Goal: Task Accomplishment & Management: Use online tool/utility

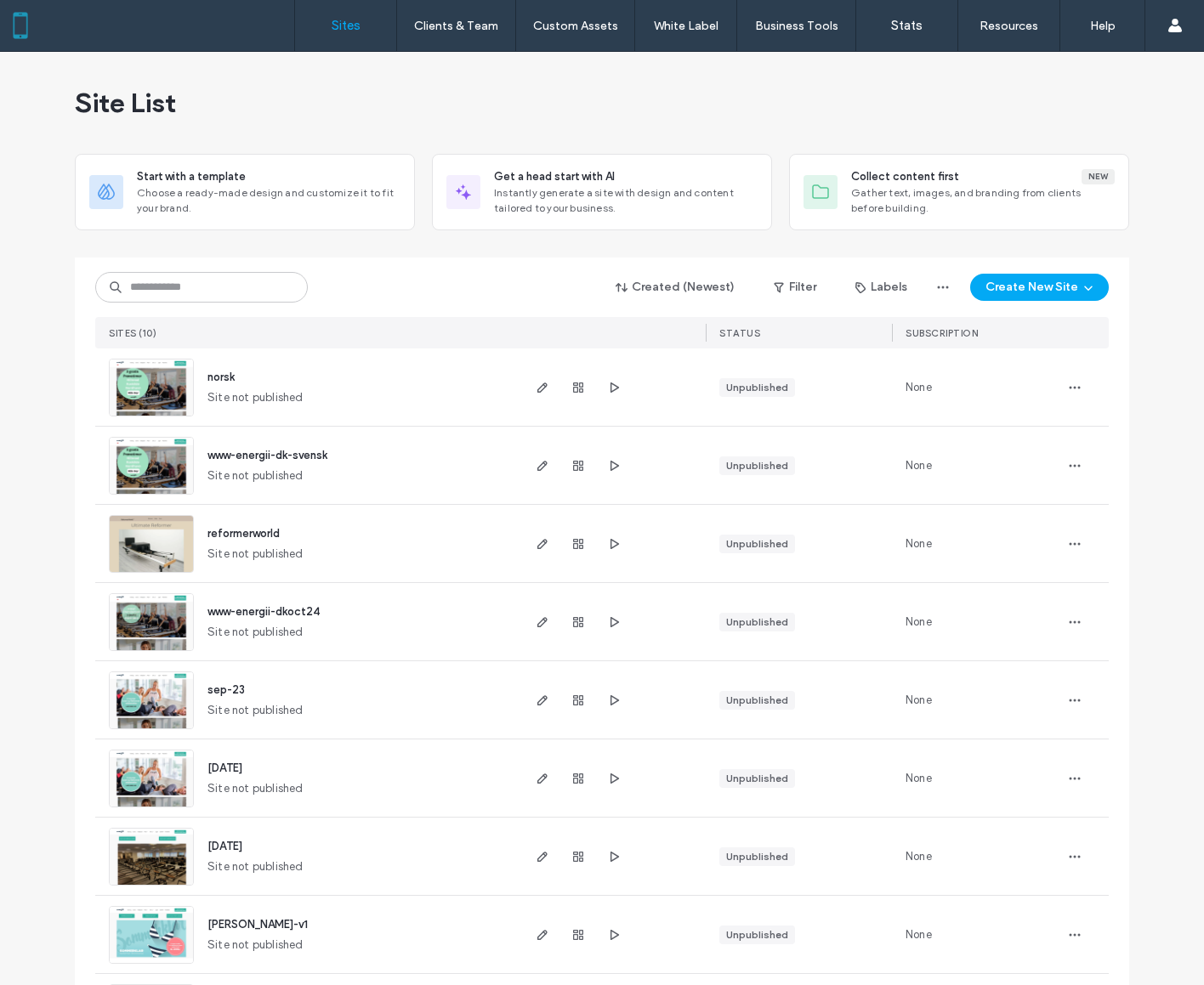
scroll to position [165, 0]
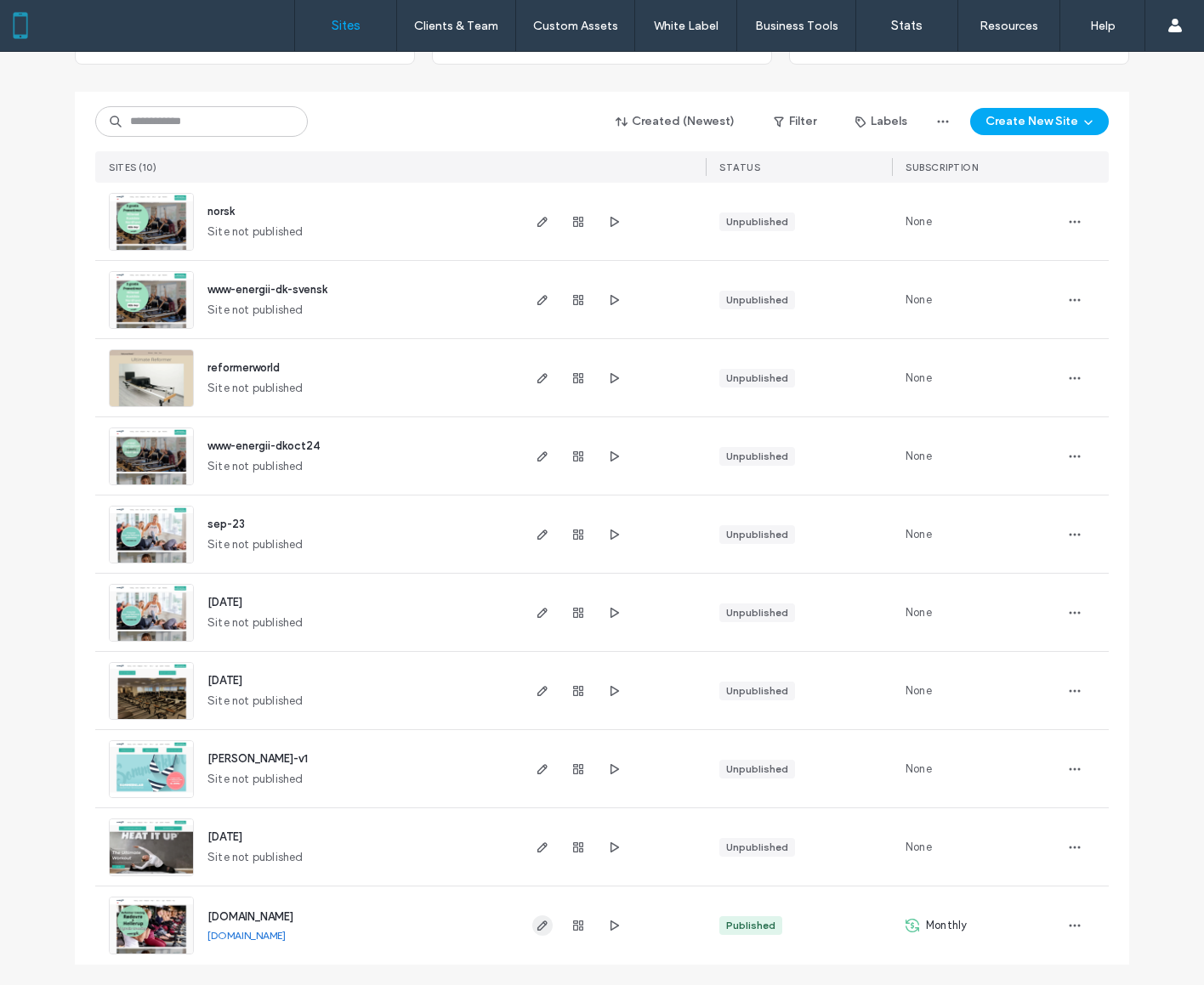
click at [536, 927] on icon "button" at bounding box center [543, 925] width 14 height 14
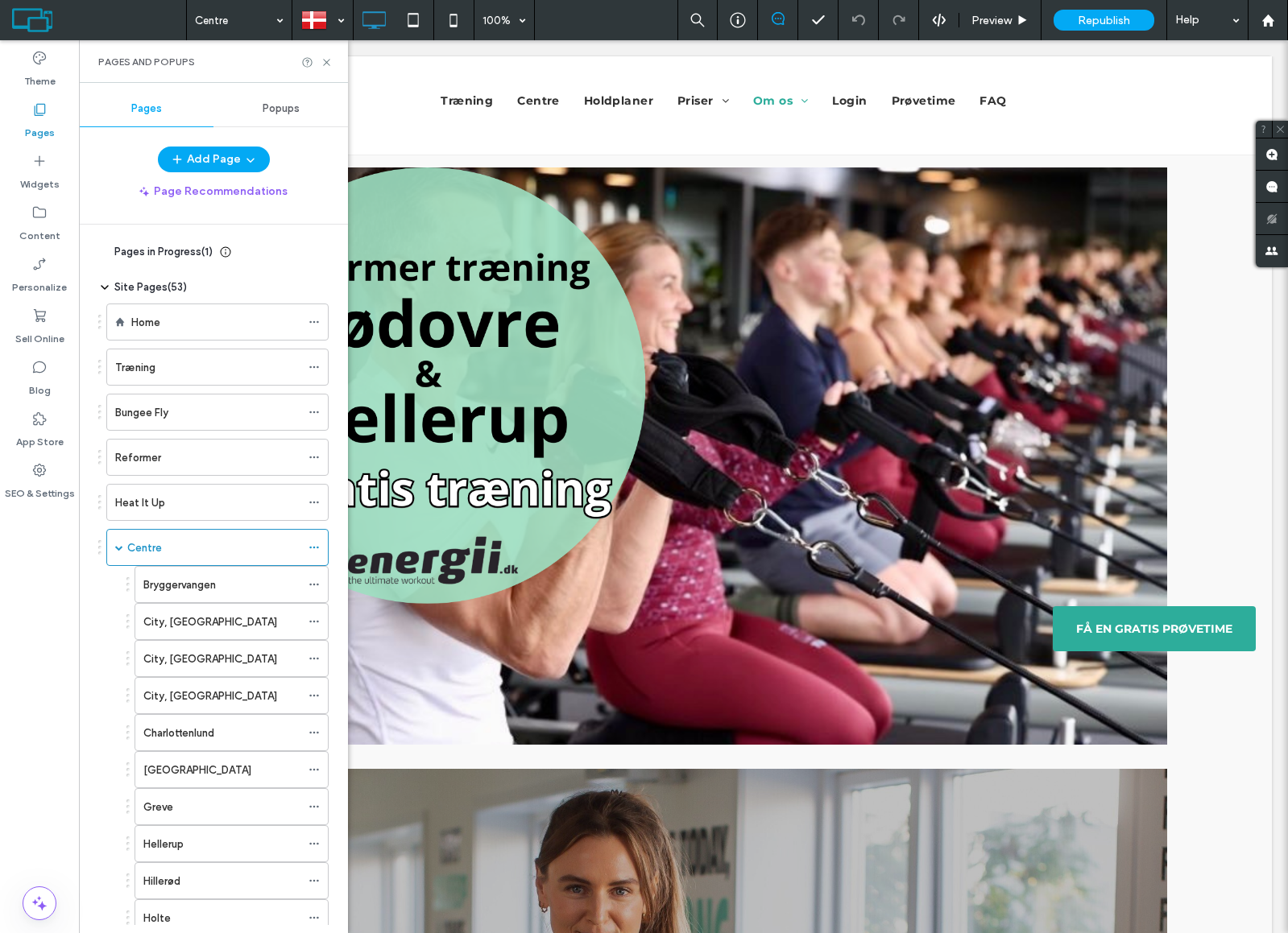
scroll to position [73, 0]
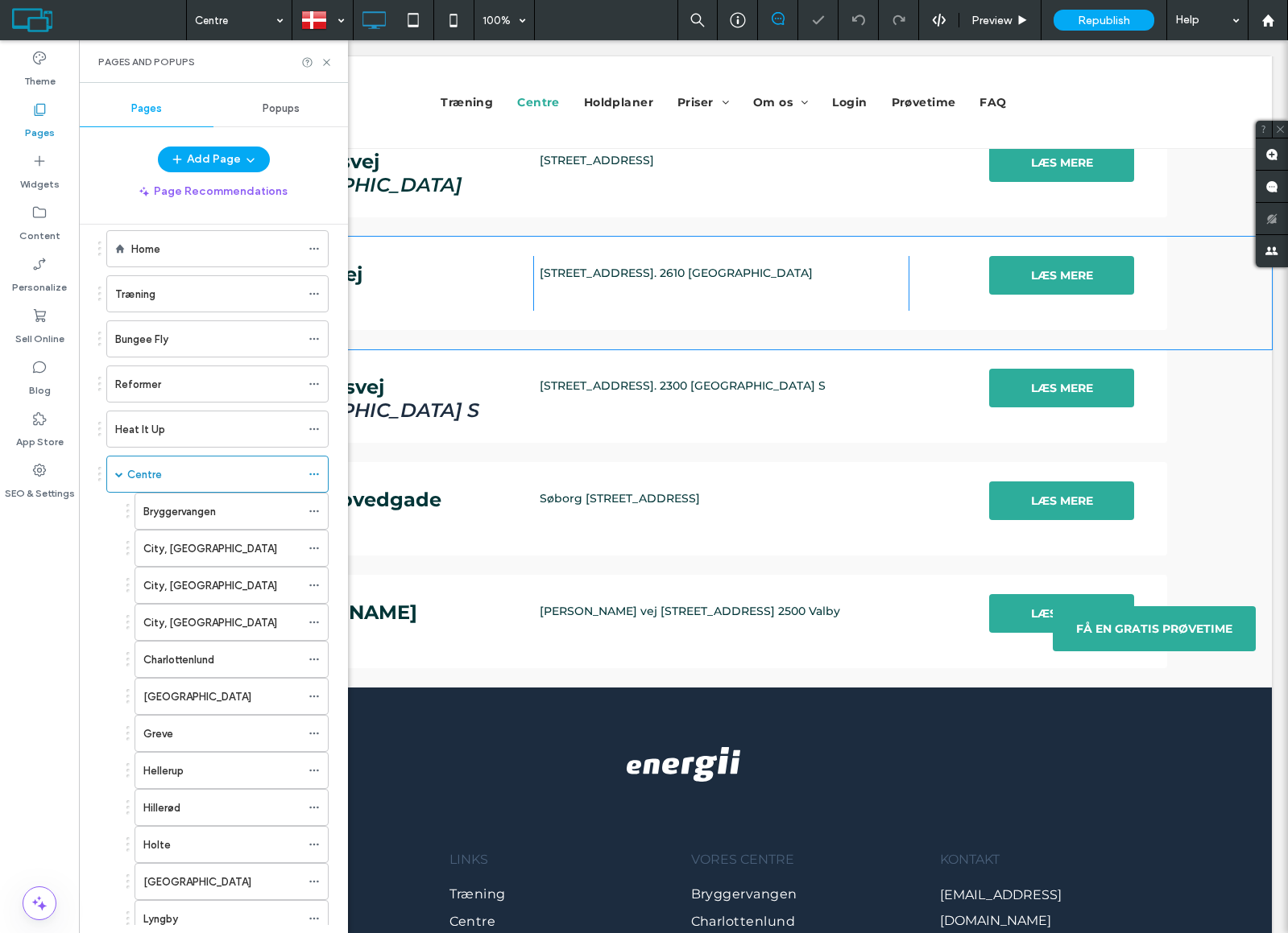
scroll to position [1620, 0]
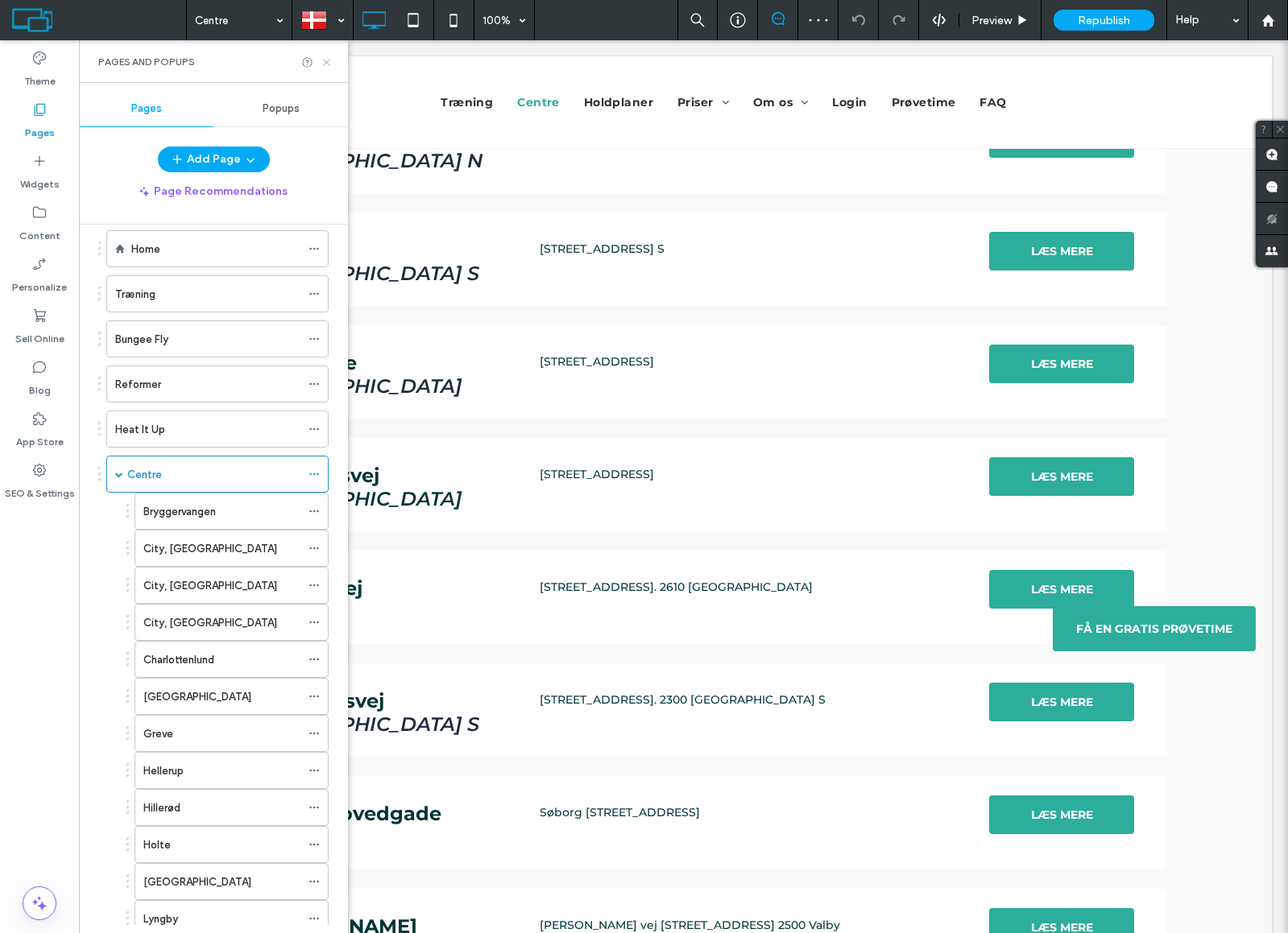
click at [322, 67] on icon at bounding box center [326, 62] width 12 height 12
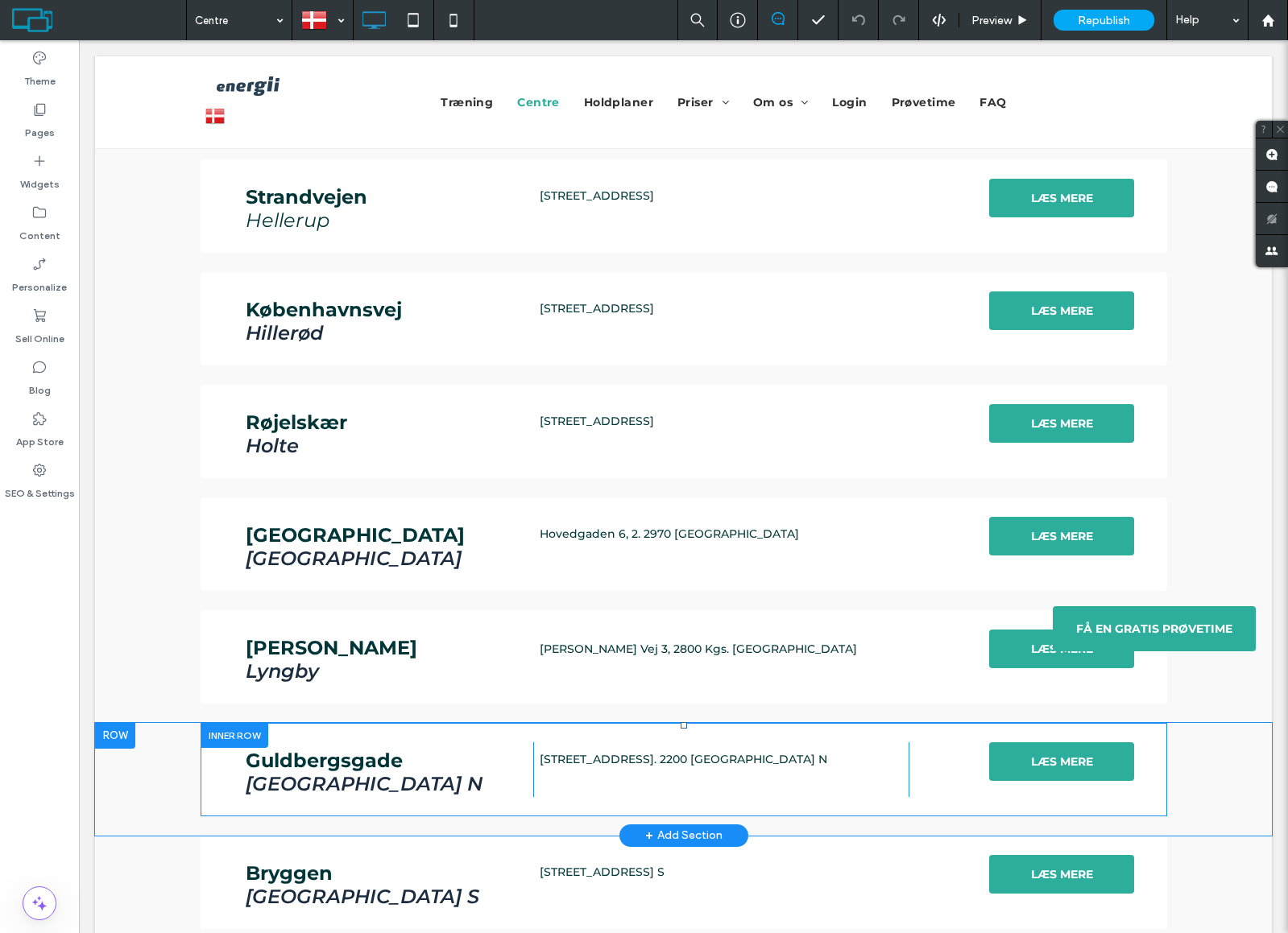
scroll to position [991, 0]
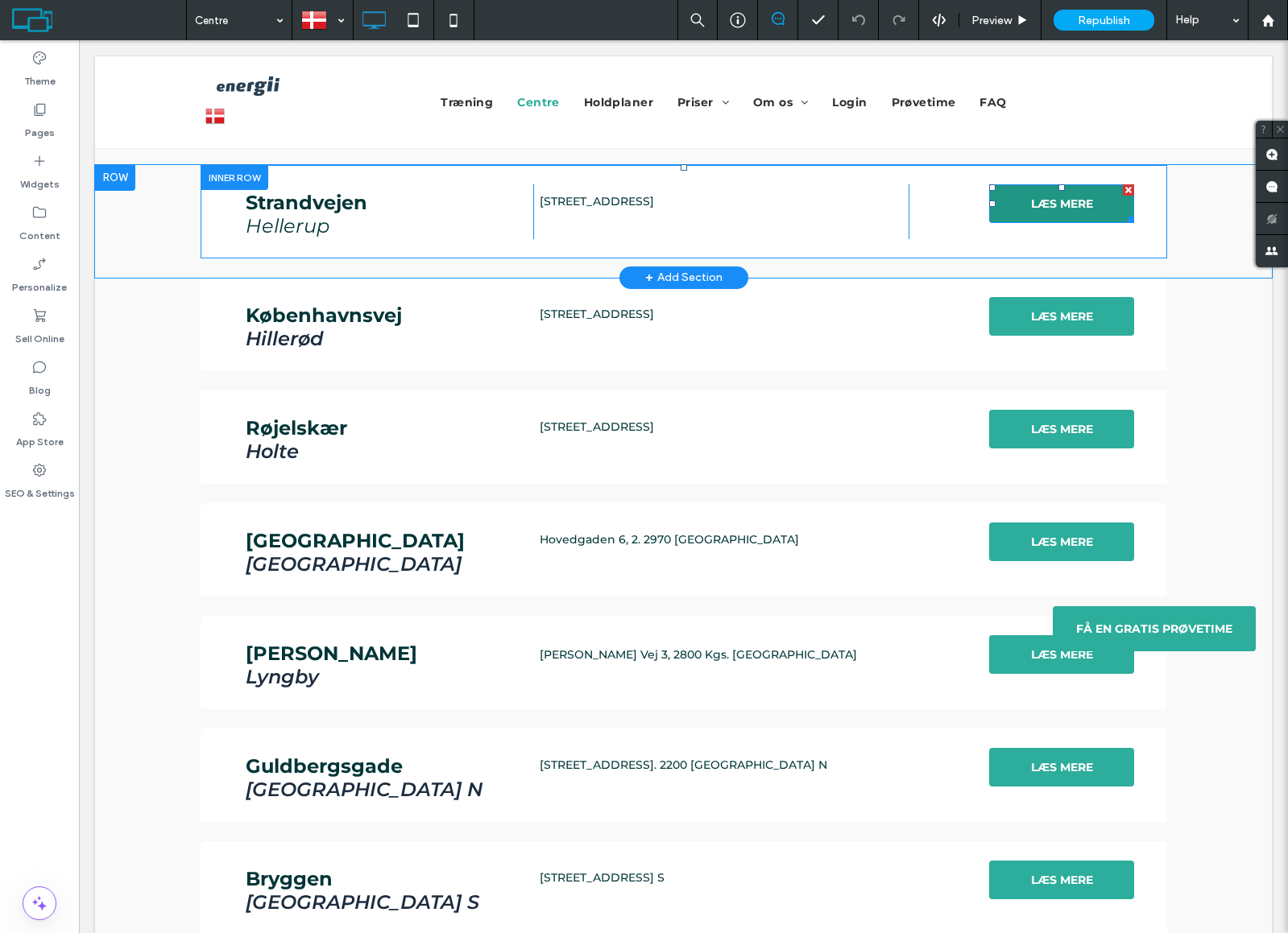
click at [1027, 210] on span "LÆS MERE" at bounding box center [1062, 203] width 73 height 30
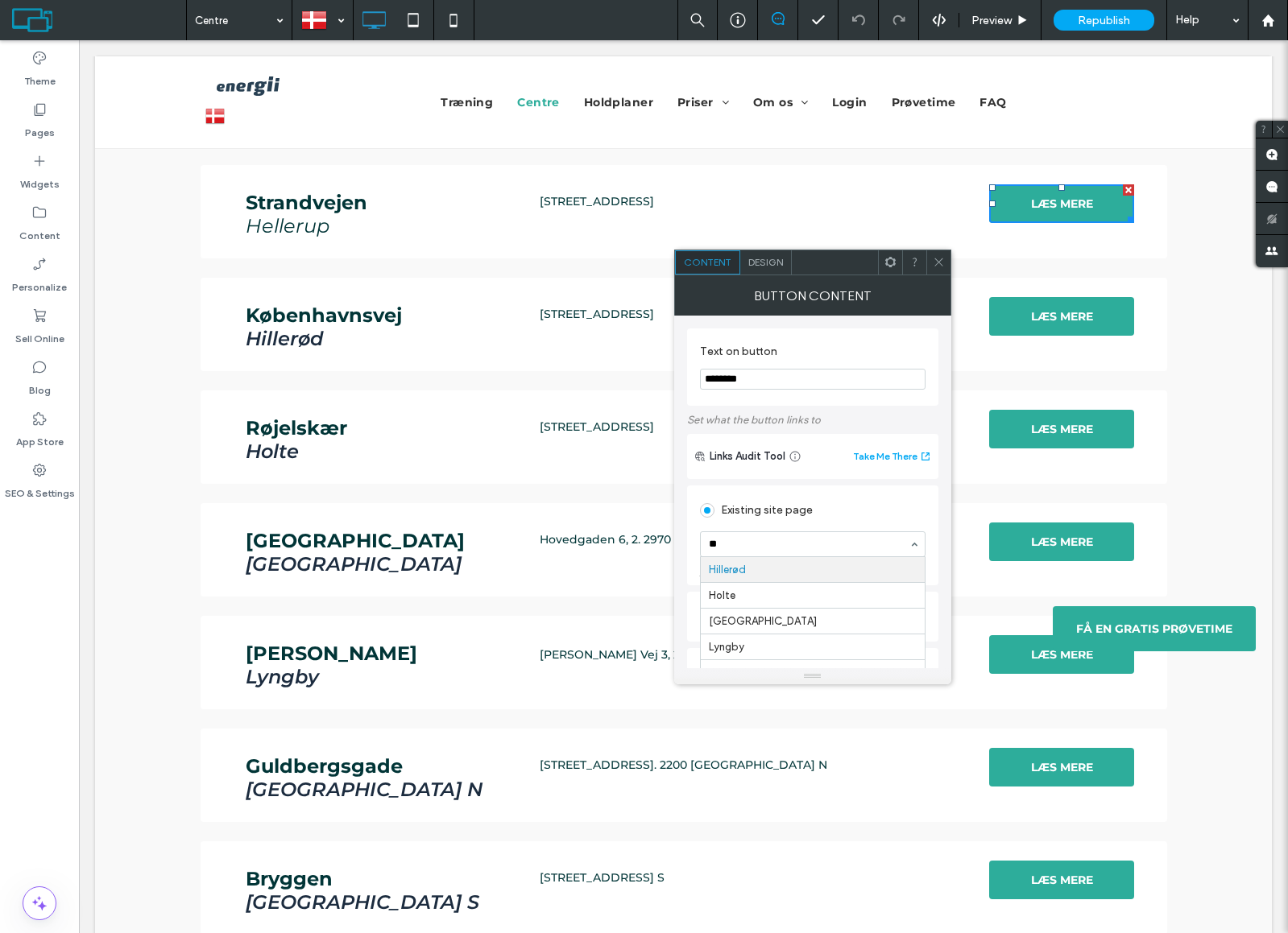
scroll to position [0, 0]
type input "******"
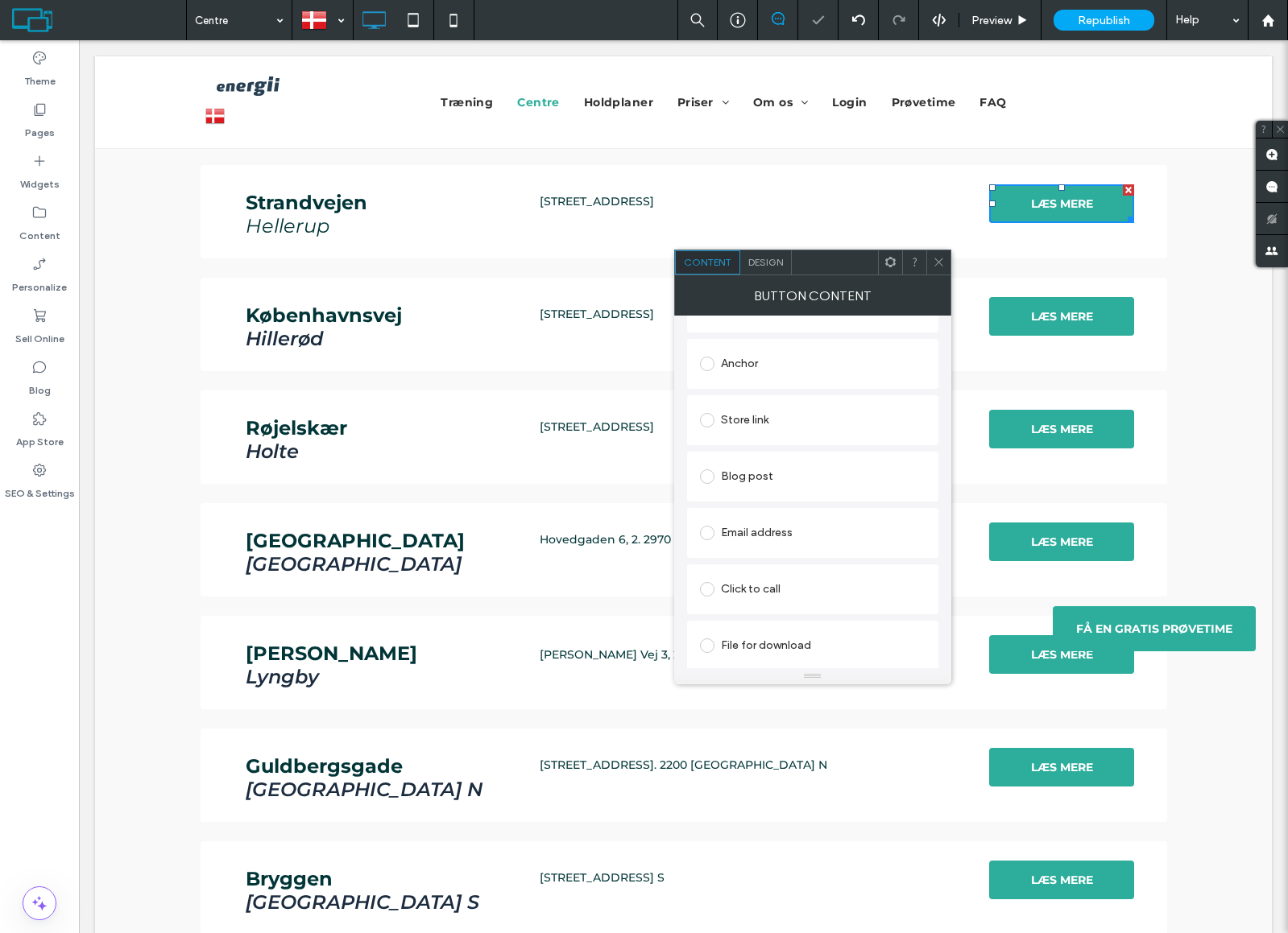
scroll to position [369, 0]
click at [943, 263] on icon at bounding box center [938, 262] width 12 height 12
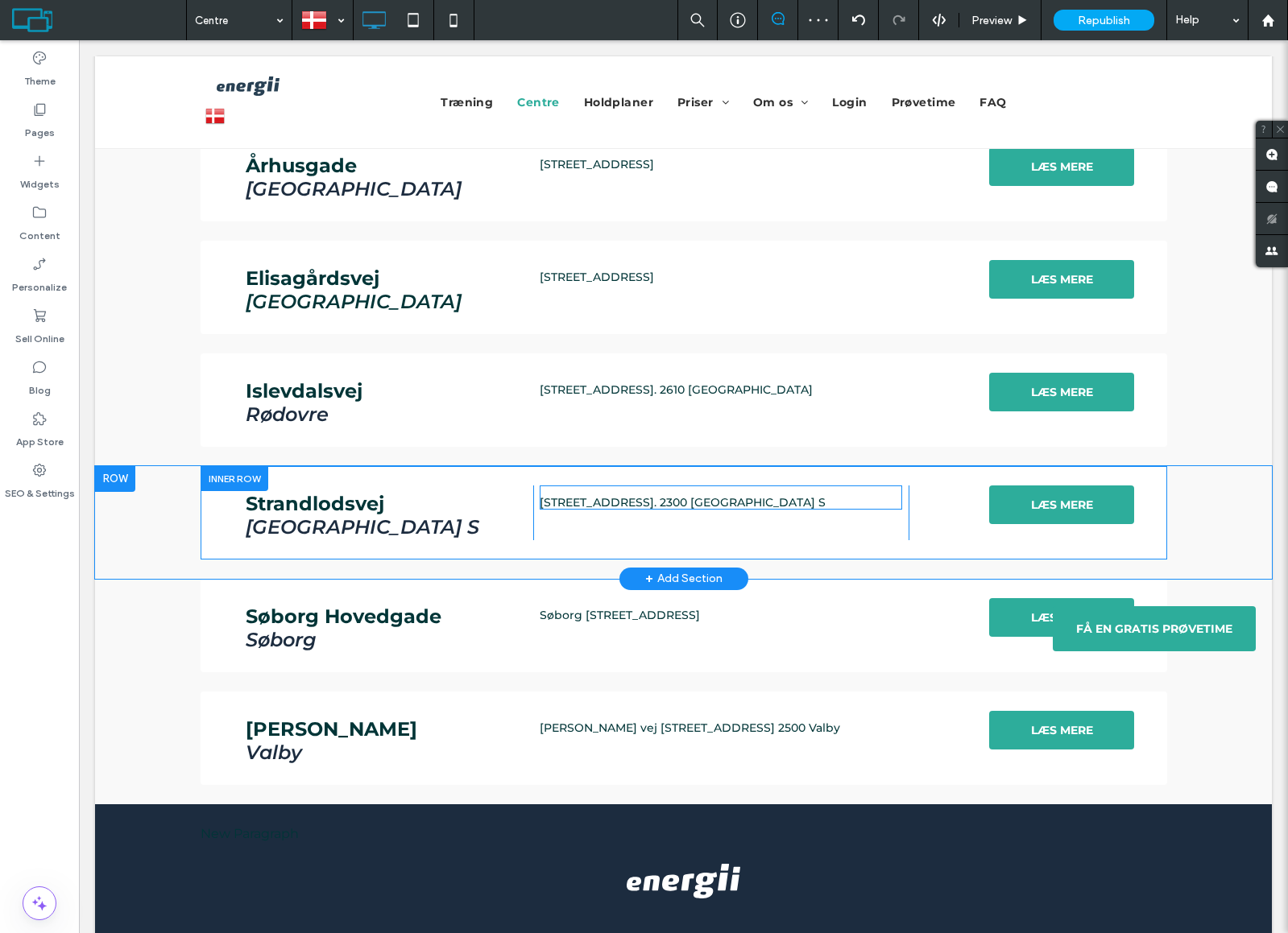
scroll to position [2624, 0]
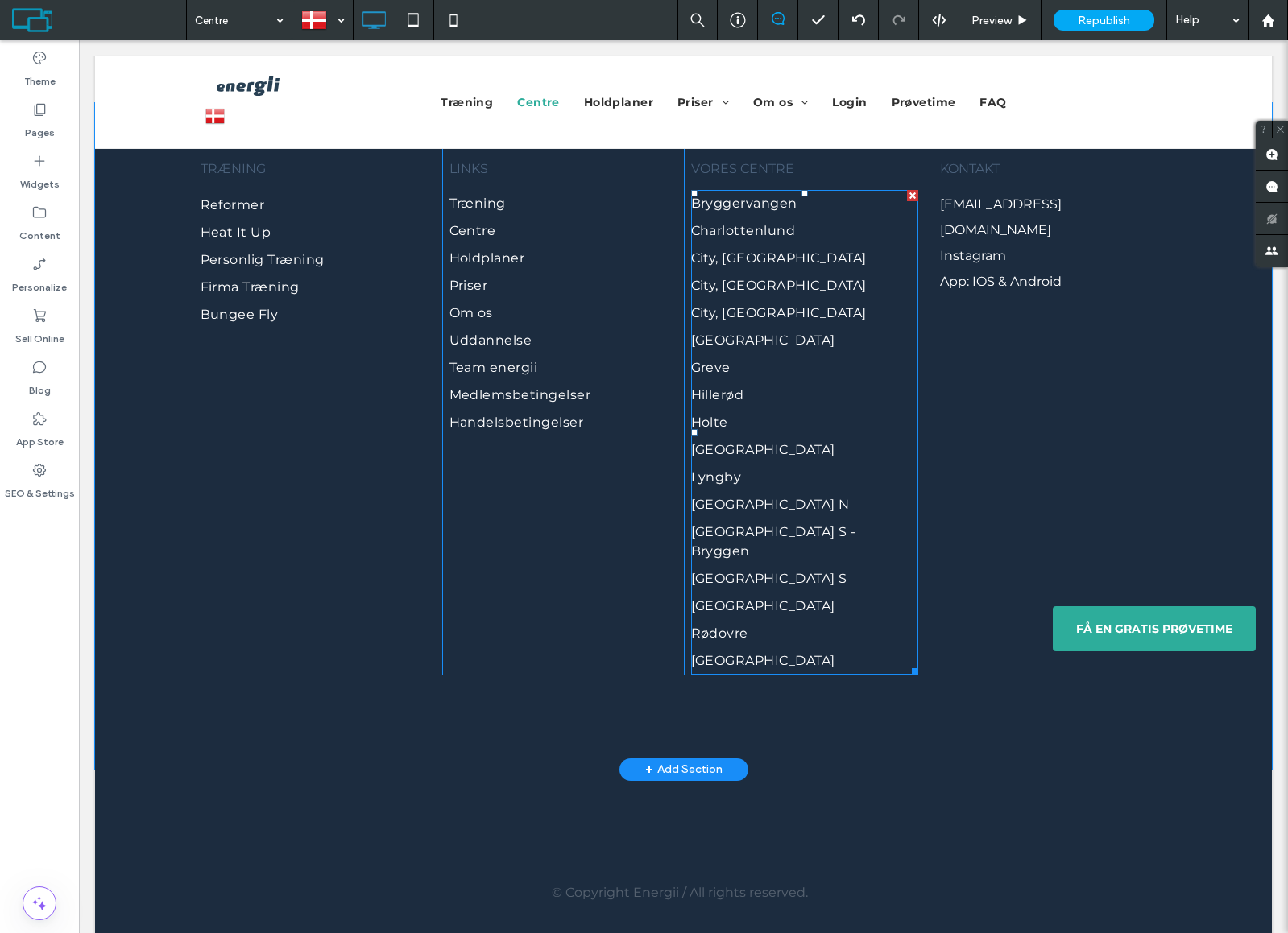
click at [798, 425] on link "Holte" at bounding box center [804, 423] width 227 height 27
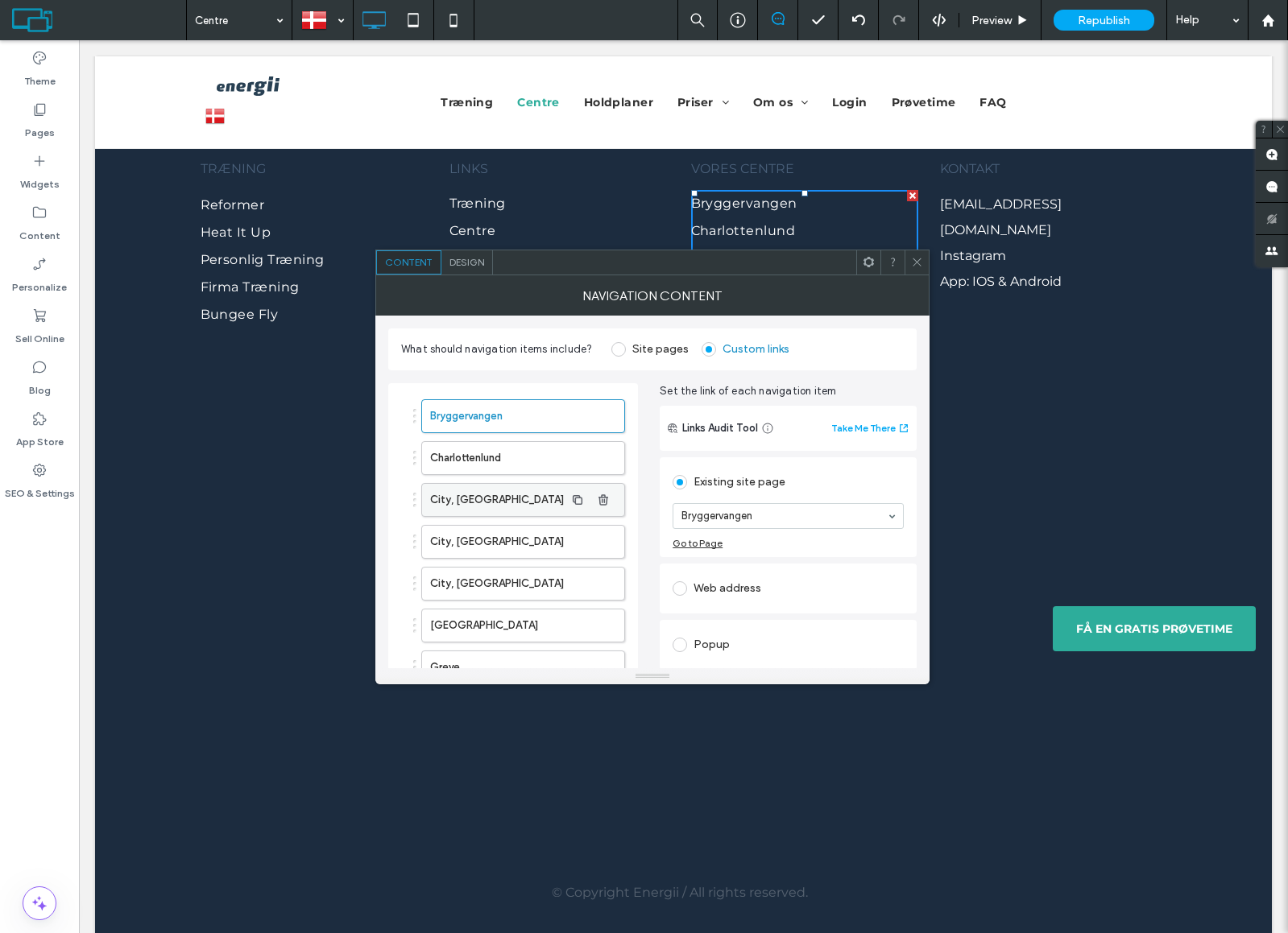
scroll to position [526, 0]
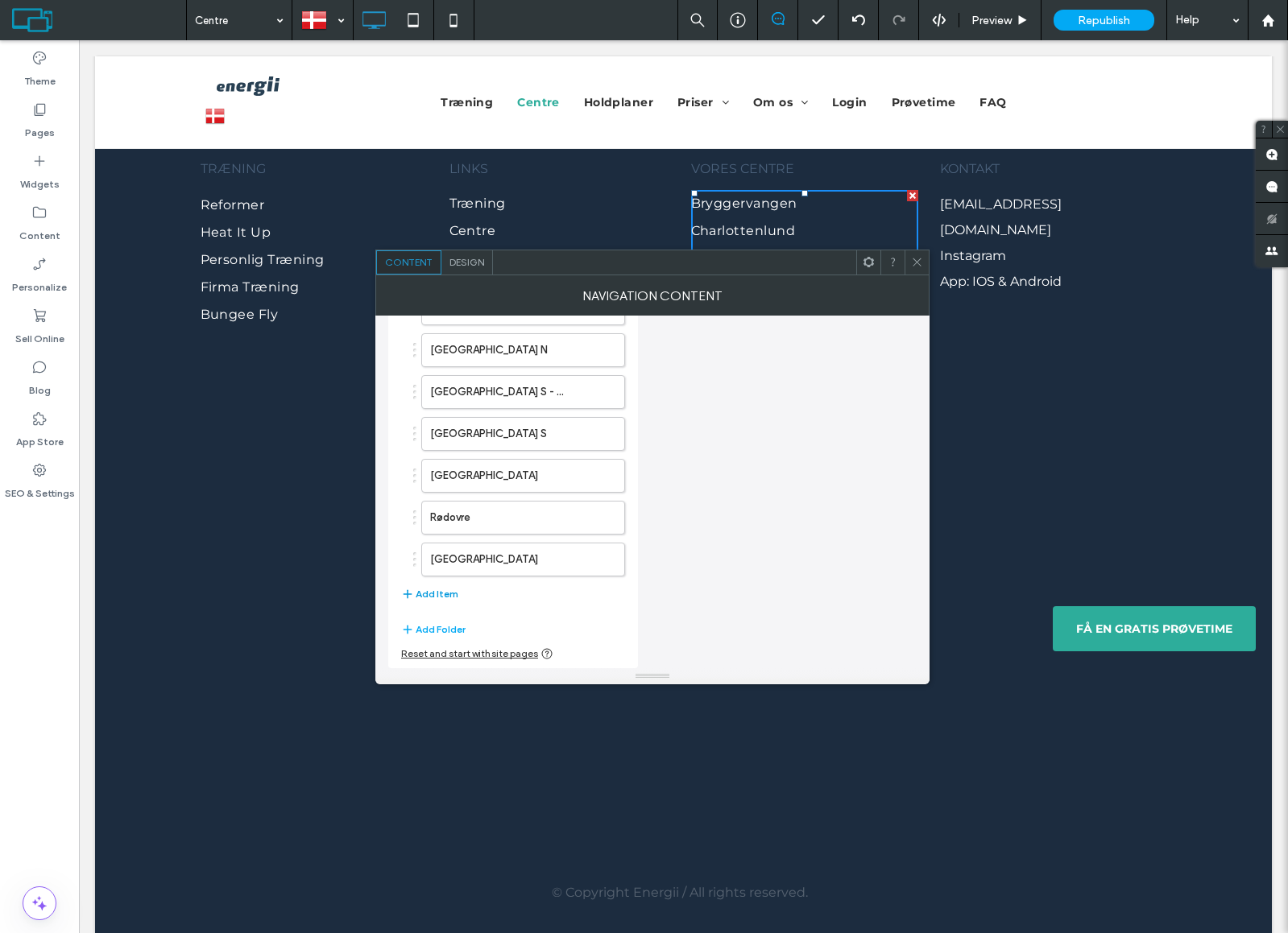
click at [431, 595] on button "Add Item" at bounding box center [430, 593] width 57 height 19
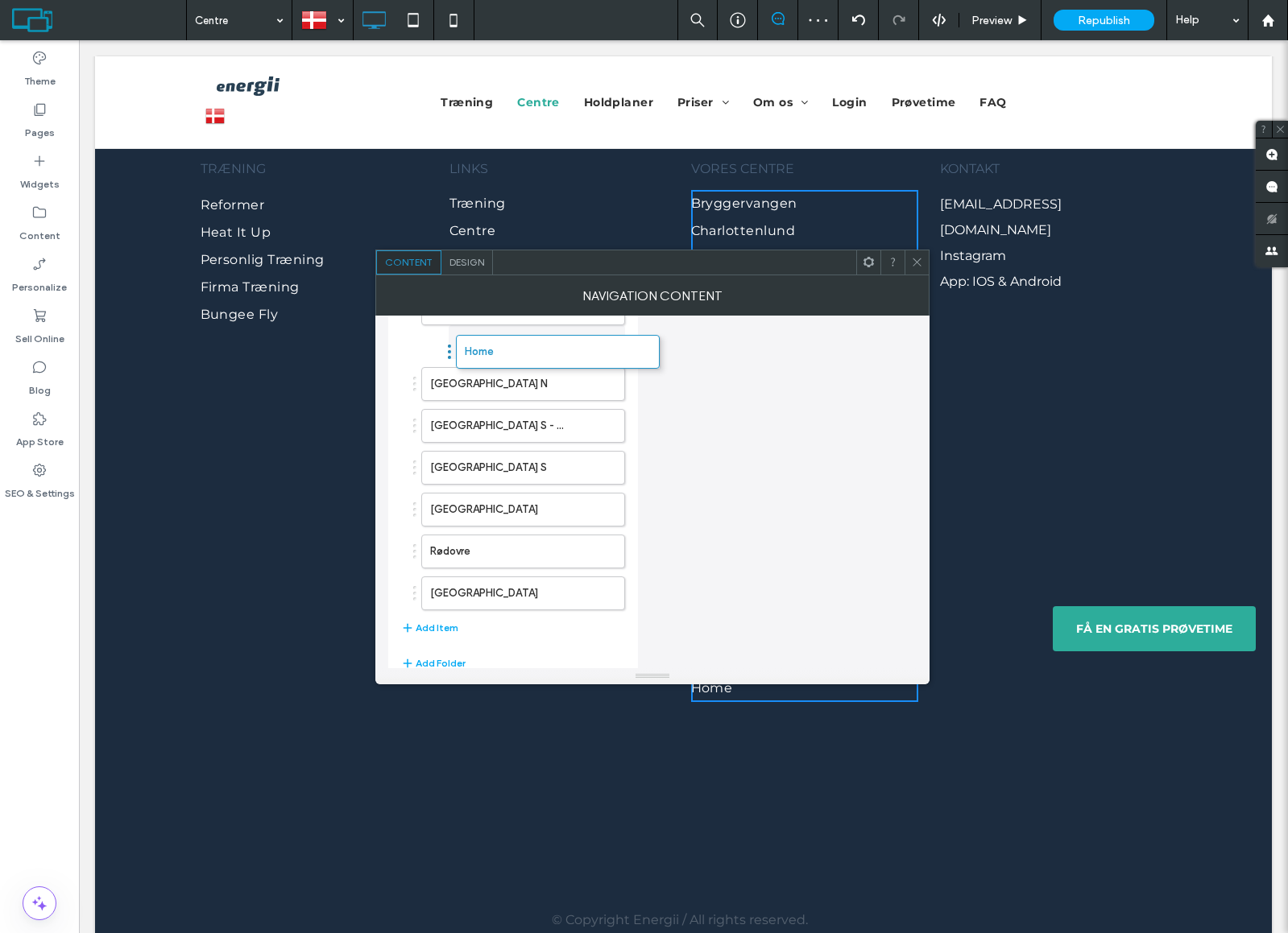
drag, startPoint x: 415, startPoint y: 604, endPoint x: 449, endPoint y: 354, distance: 252.3
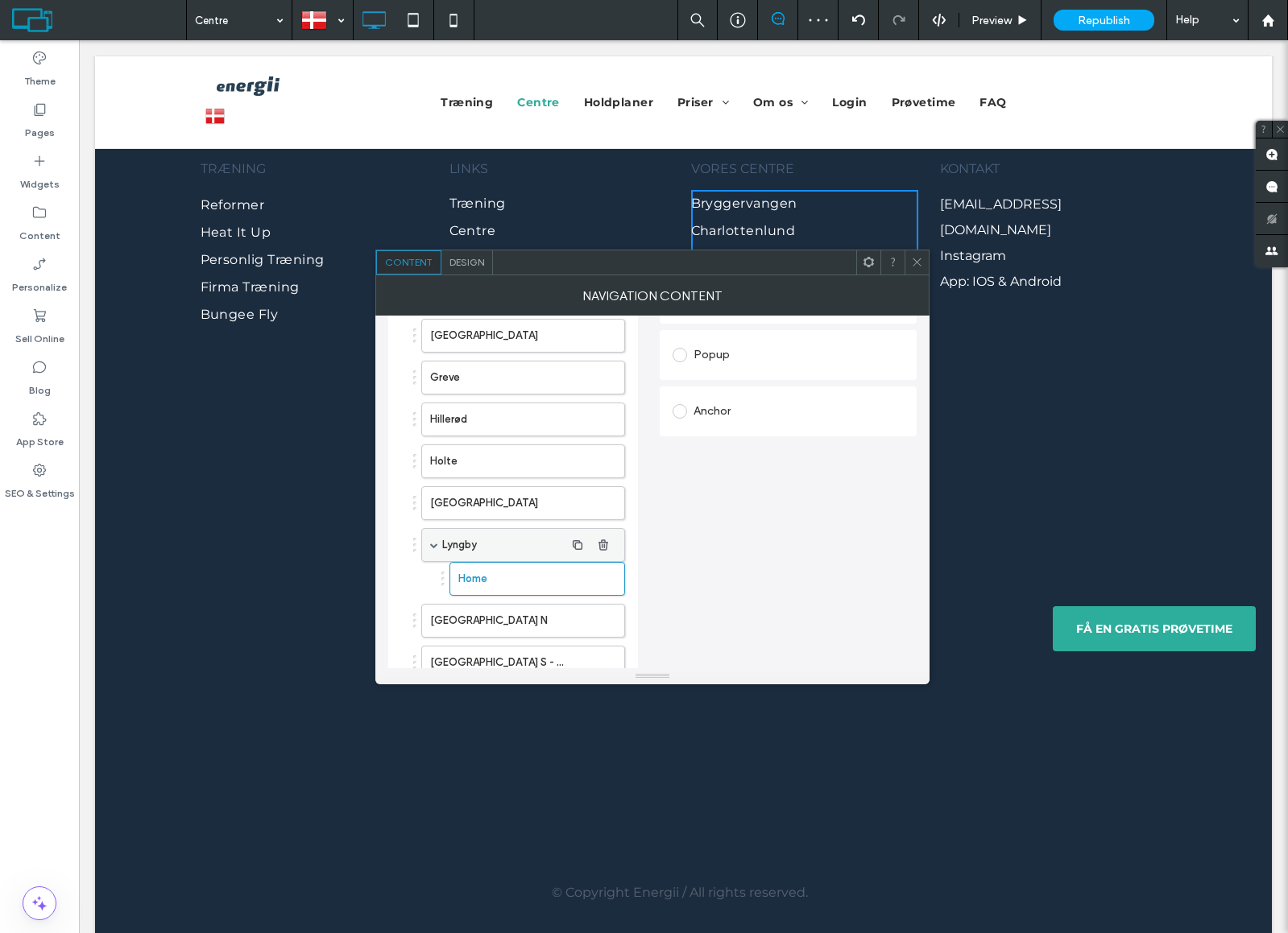
scroll to position [284, 0]
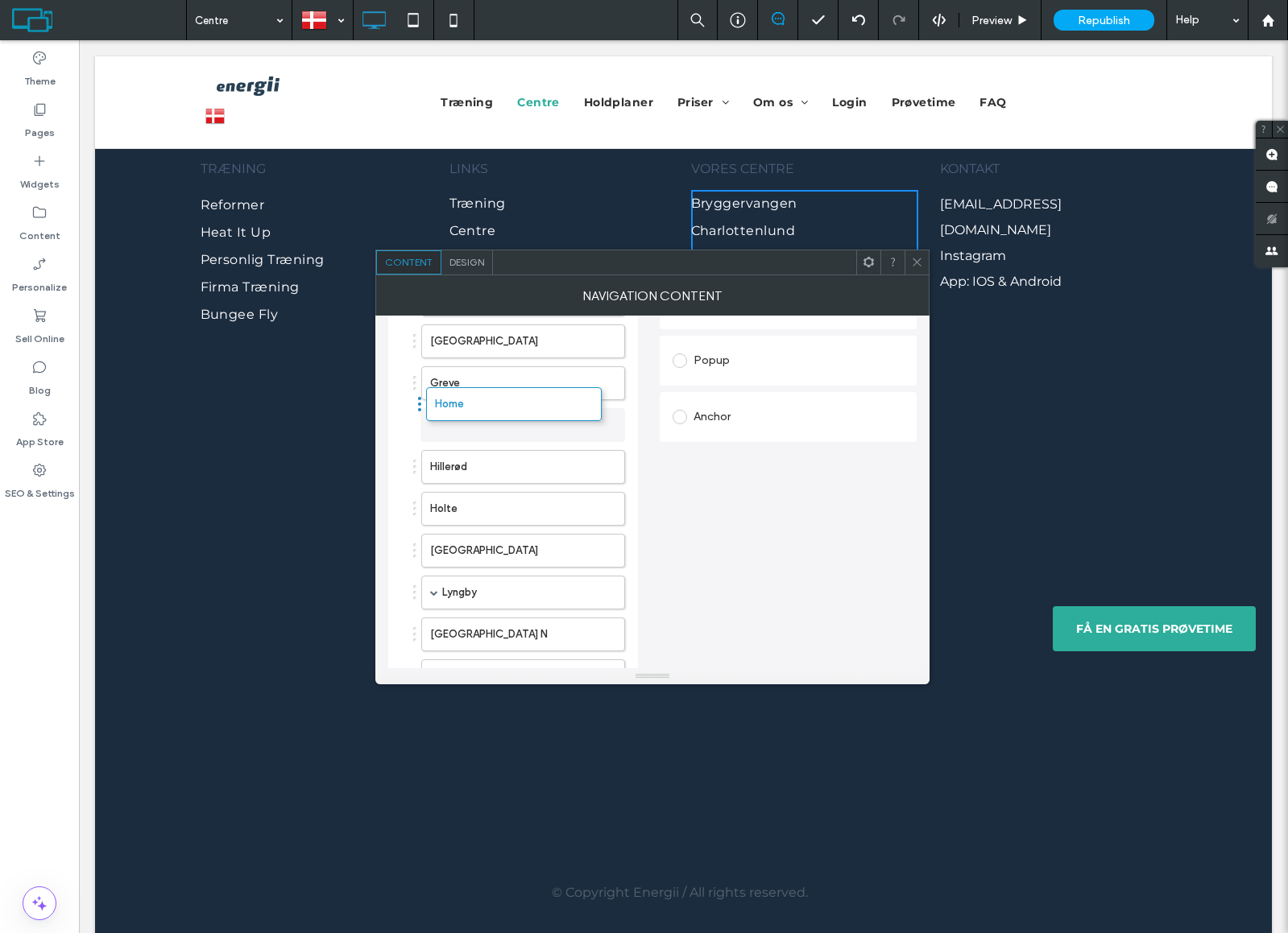
drag, startPoint x: 442, startPoint y: 585, endPoint x: 419, endPoint y: 396, distance: 190.4
click at [456, 429] on label "Home" at bounding box center [497, 425] width 135 height 32
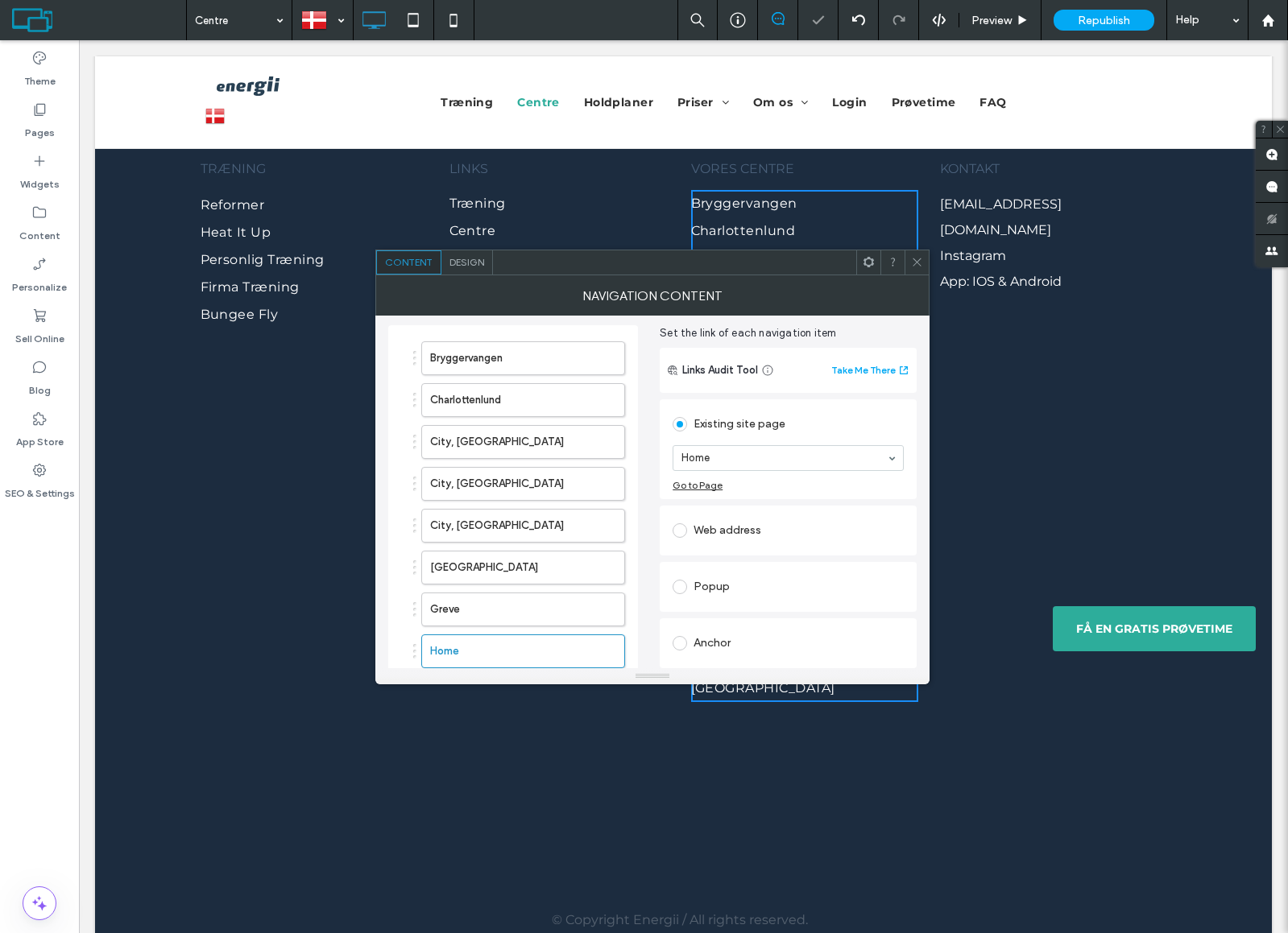
scroll to position [57, 0]
click at [505, 600] on label "Greve" at bounding box center [497, 610] width 135 height 32
click at [486, 641] on label "Home" at bounding box center [497, 651] width 135 height 32
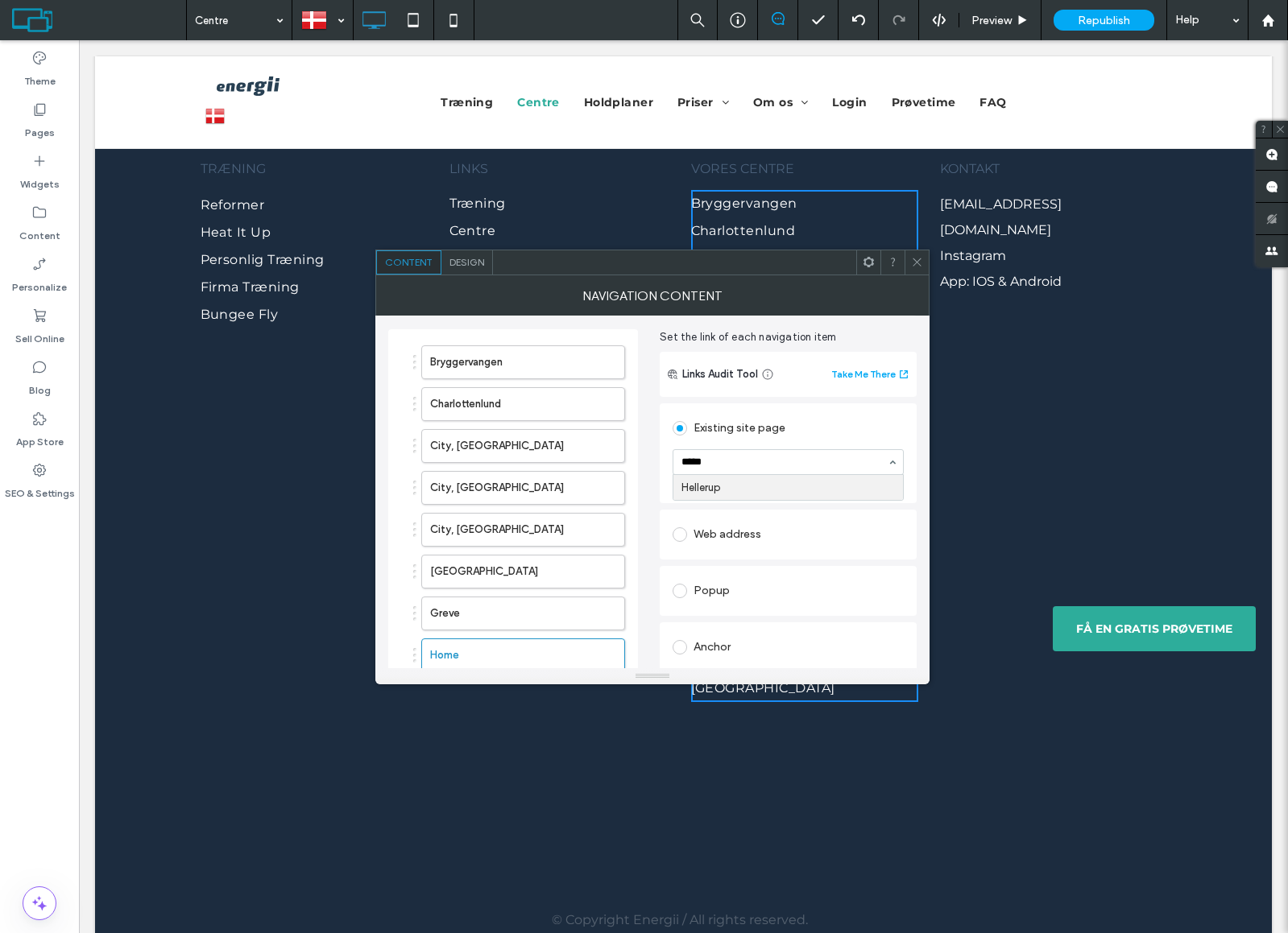
type input "******"
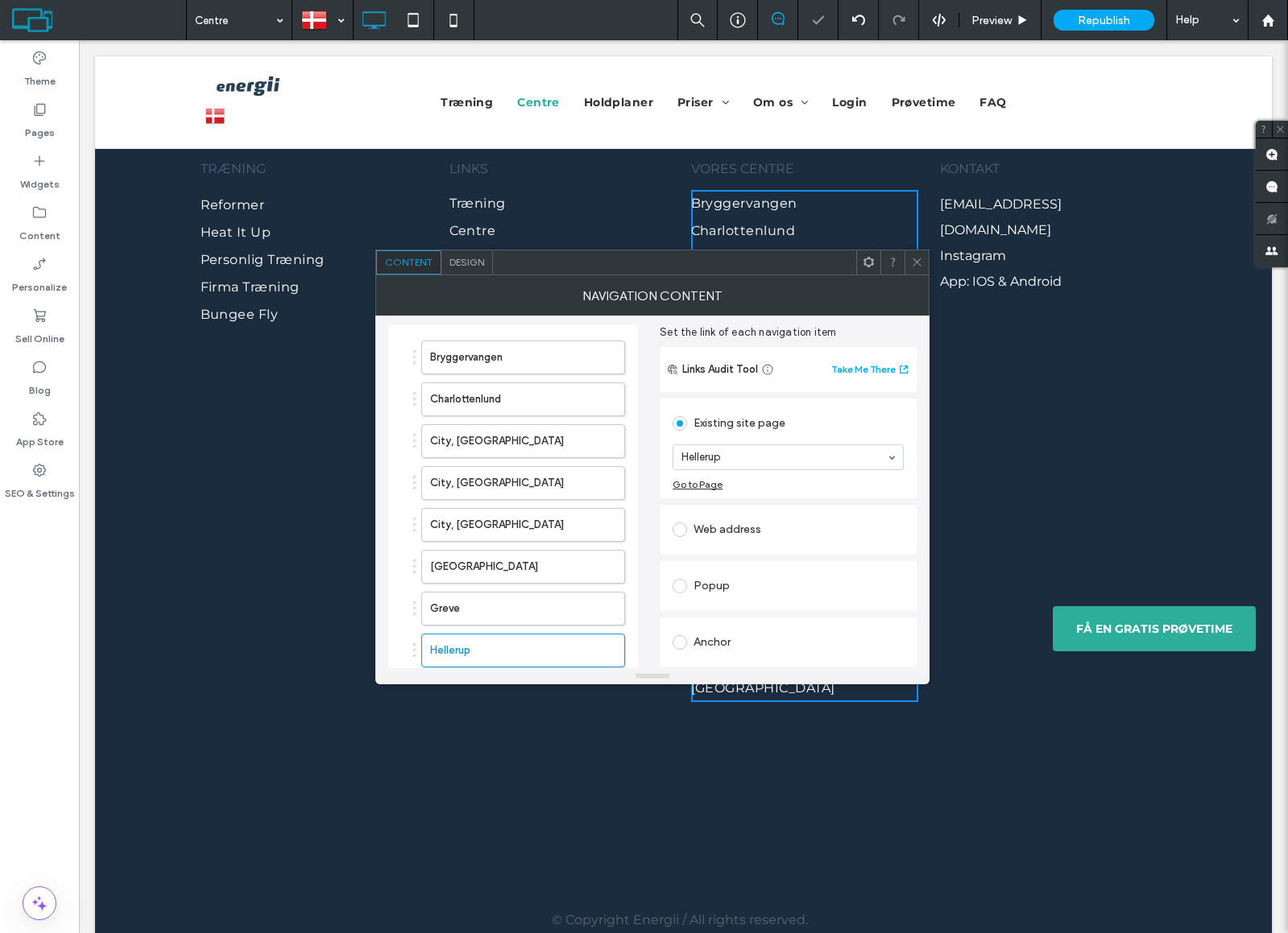
scroll to position [60, 0]
click at [1042, 337] on div "KONTAKT info@energii.dk Instagram App: IOS & Android Click To Paste" at bounding box center [1046, 425] width 242 height 554
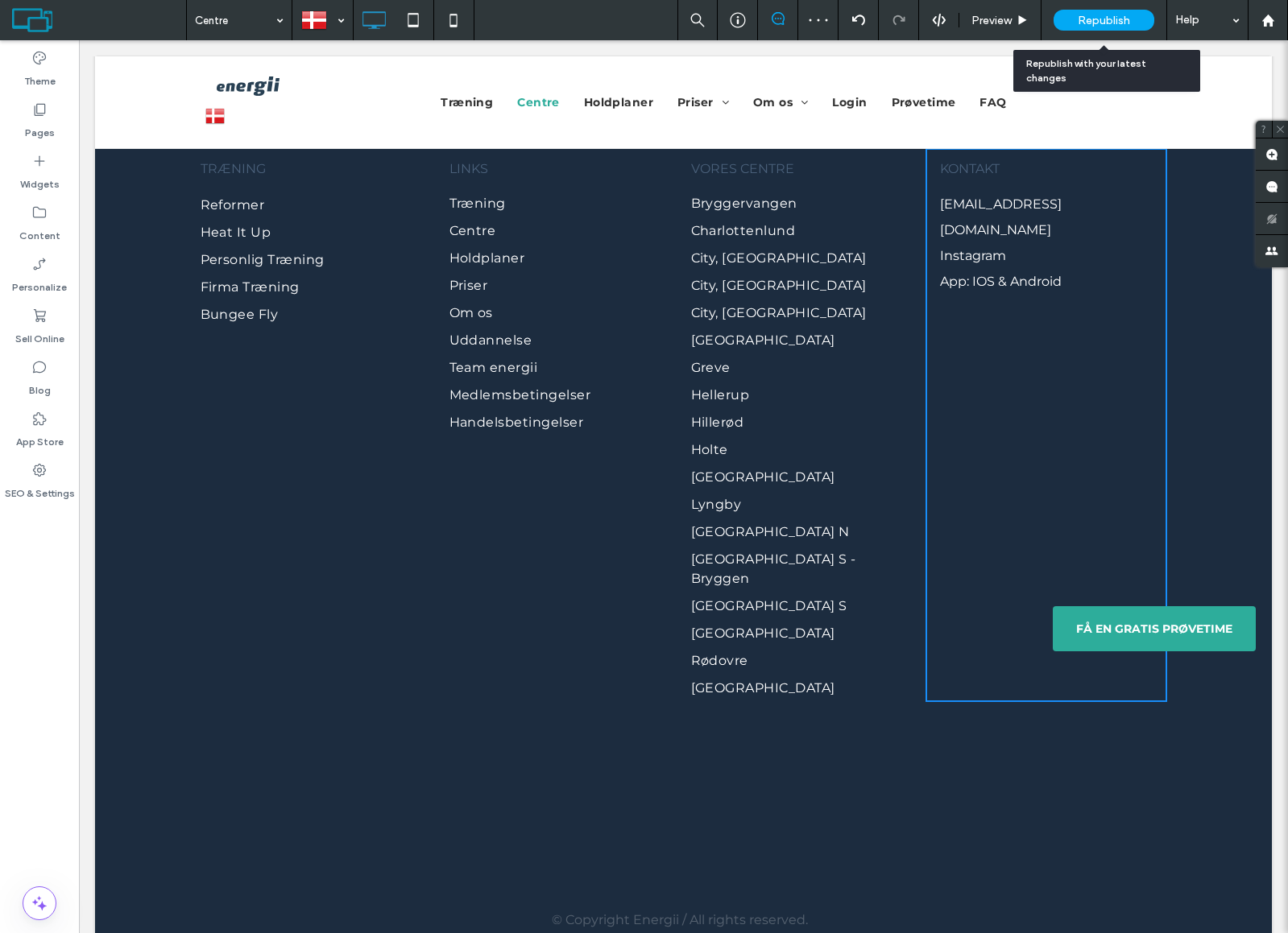
click at [1098, 19] on span "Republish" at bounding box center [1103, 20] width 52 height 14
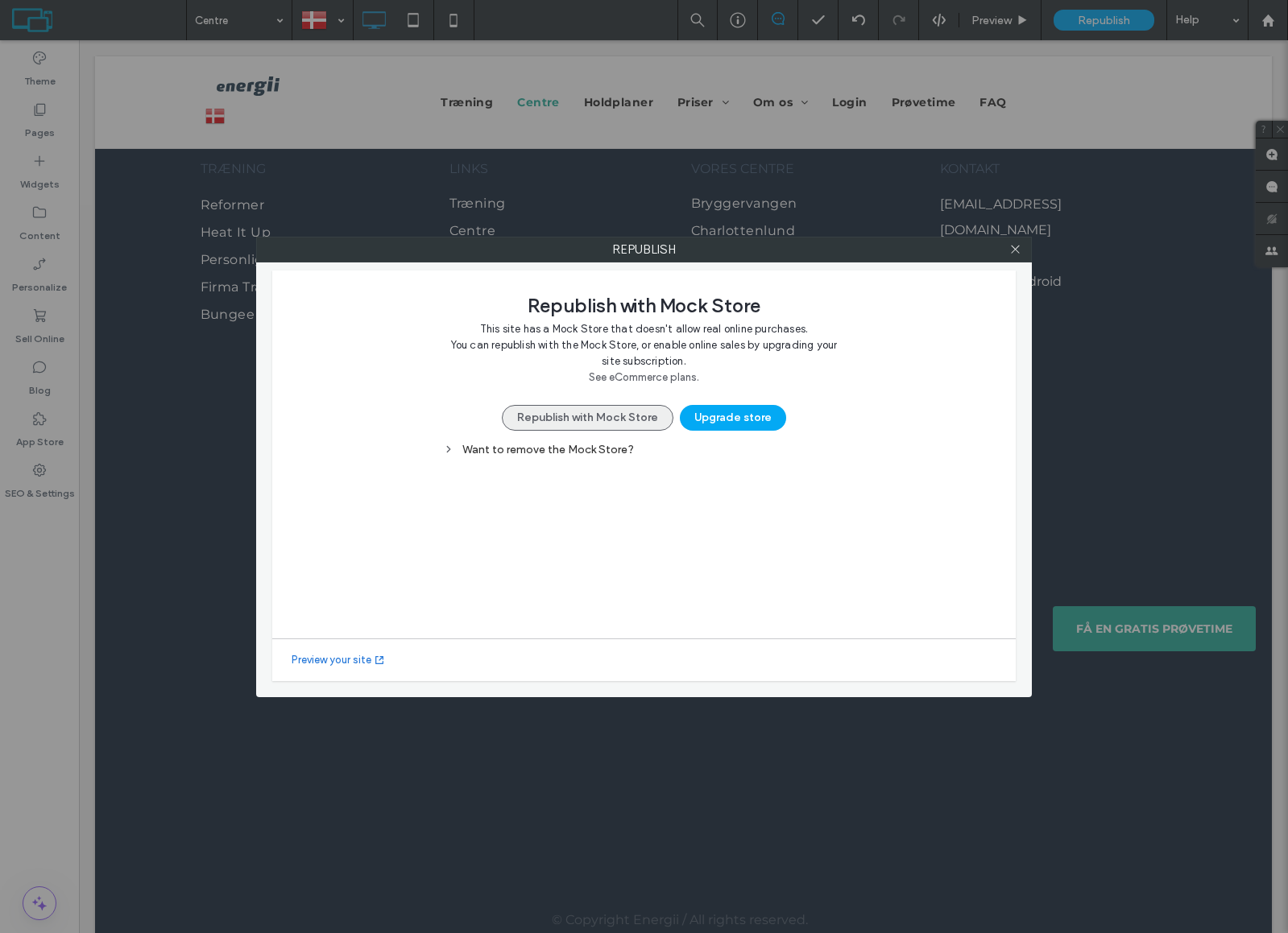
click at [527, 410] on button "Republish with Mock Store" at bounding box center [587, 418] width 171 height 26
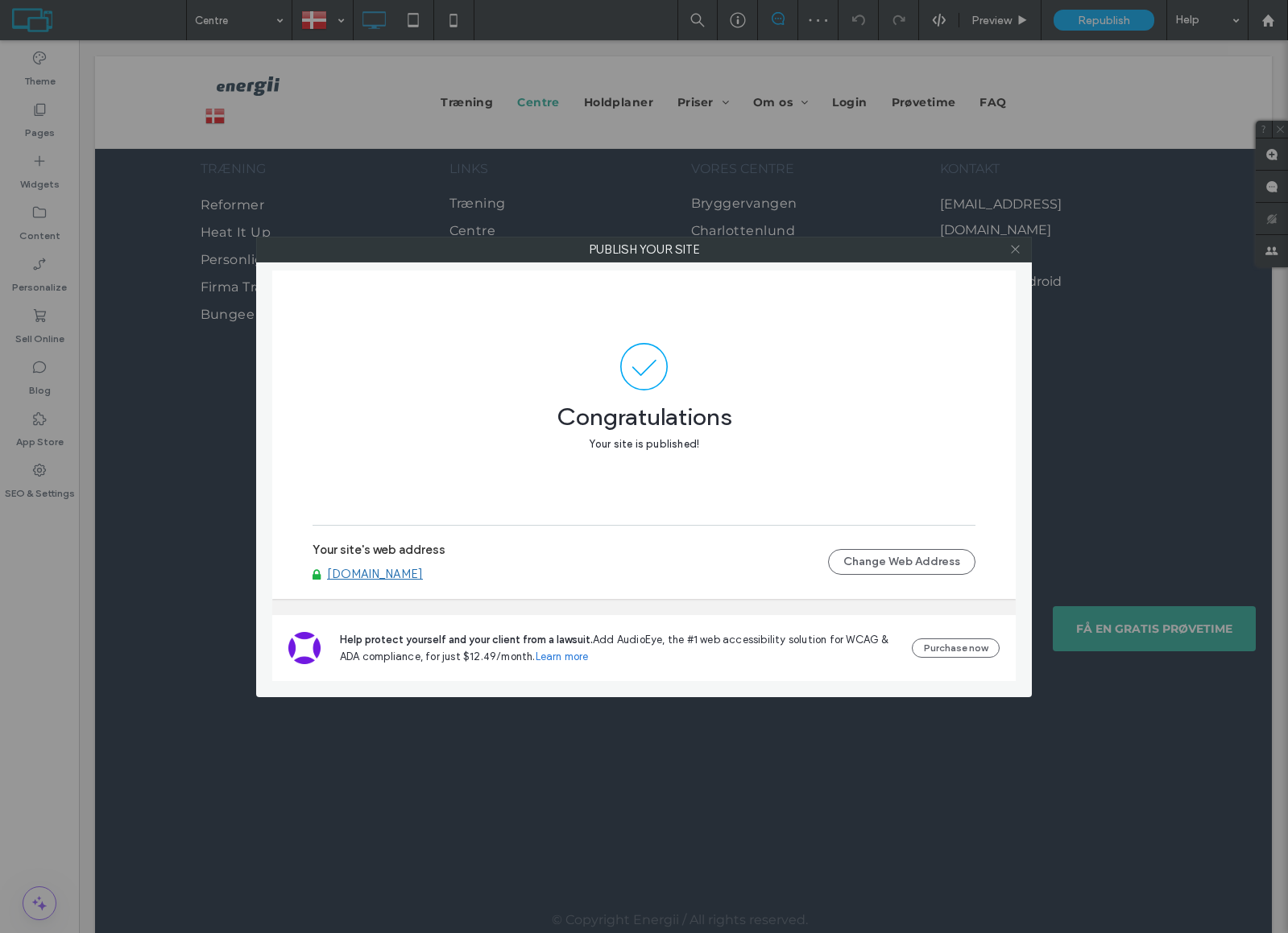
click at [1012, 246] on use at bounding box center [1014, 249] width 8 height 8
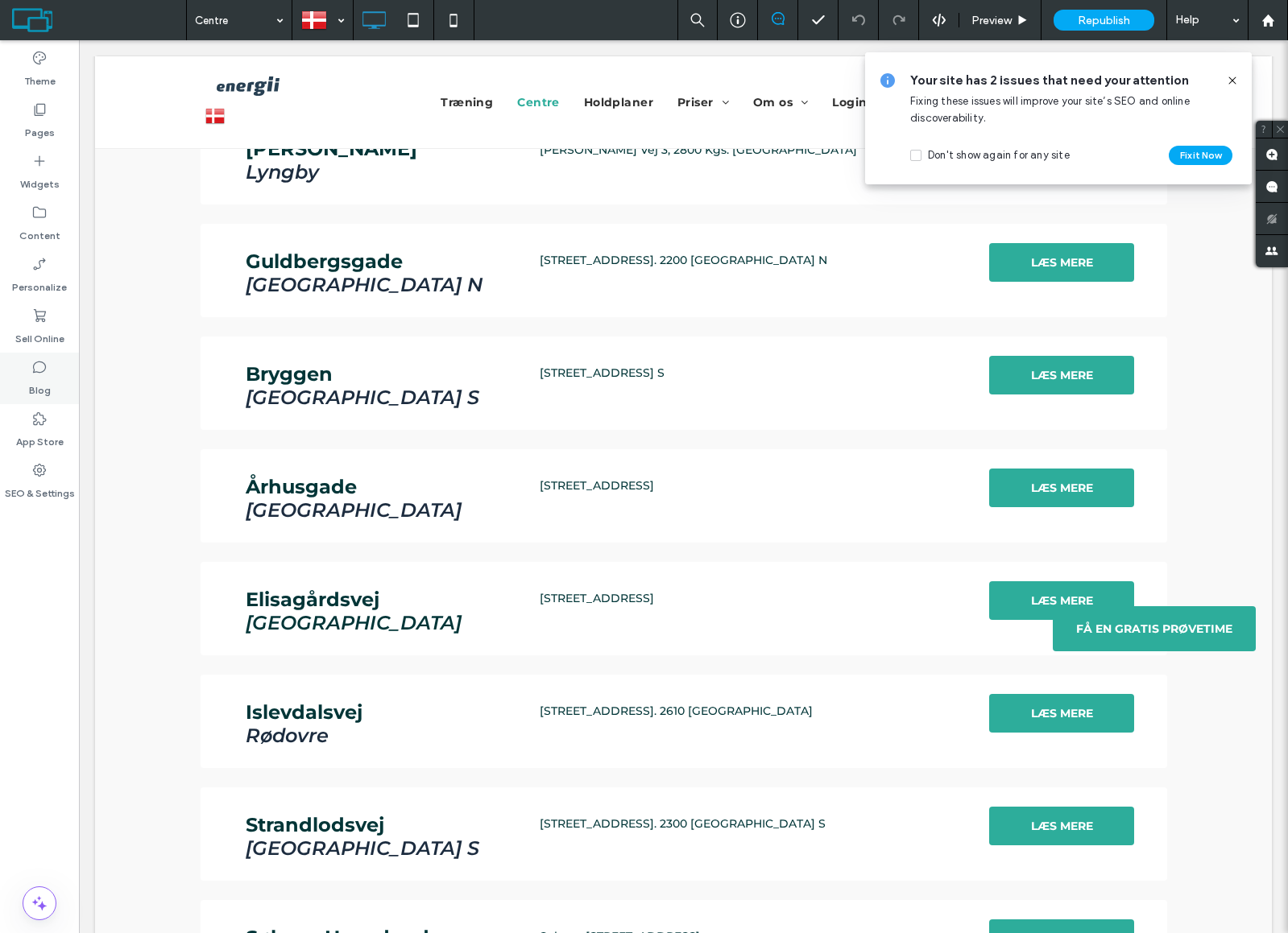
scroll to position [1394, 0]
